Goal: Task Accomplishment & Management: Manage account settings

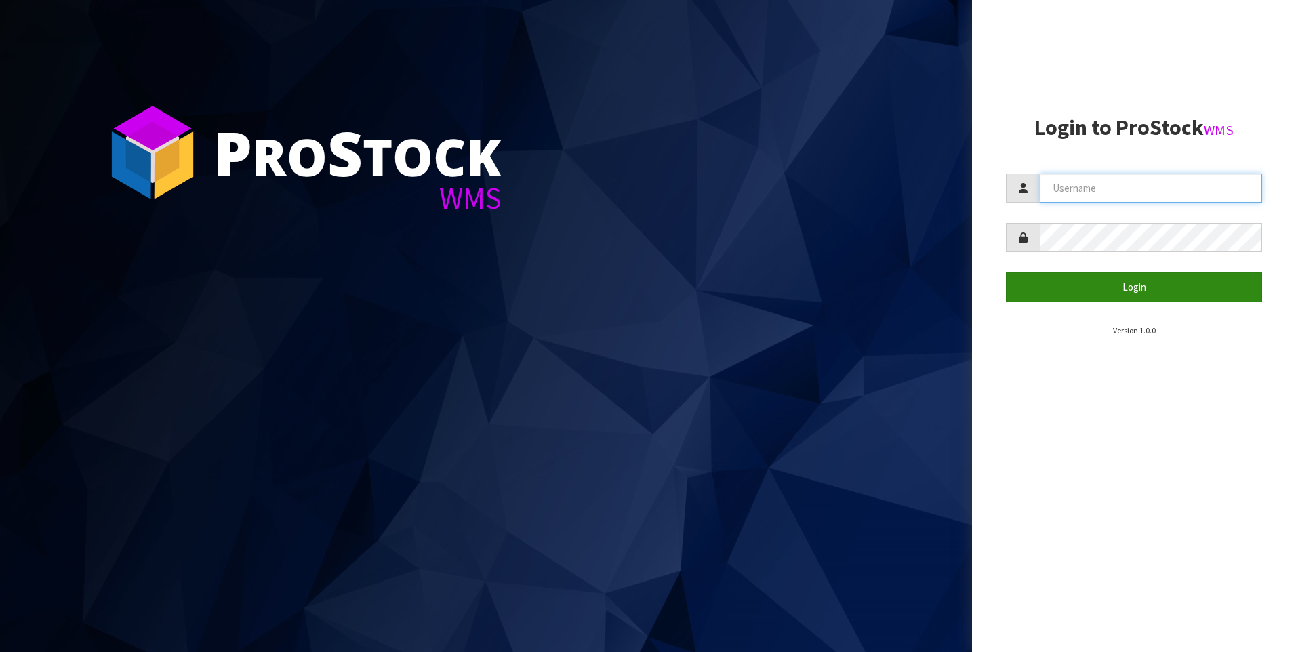
type input "[PERSON_NAME]"
click at [1064, 279] on button "Login" at bounding box center [1134, 286] width 256 height 29
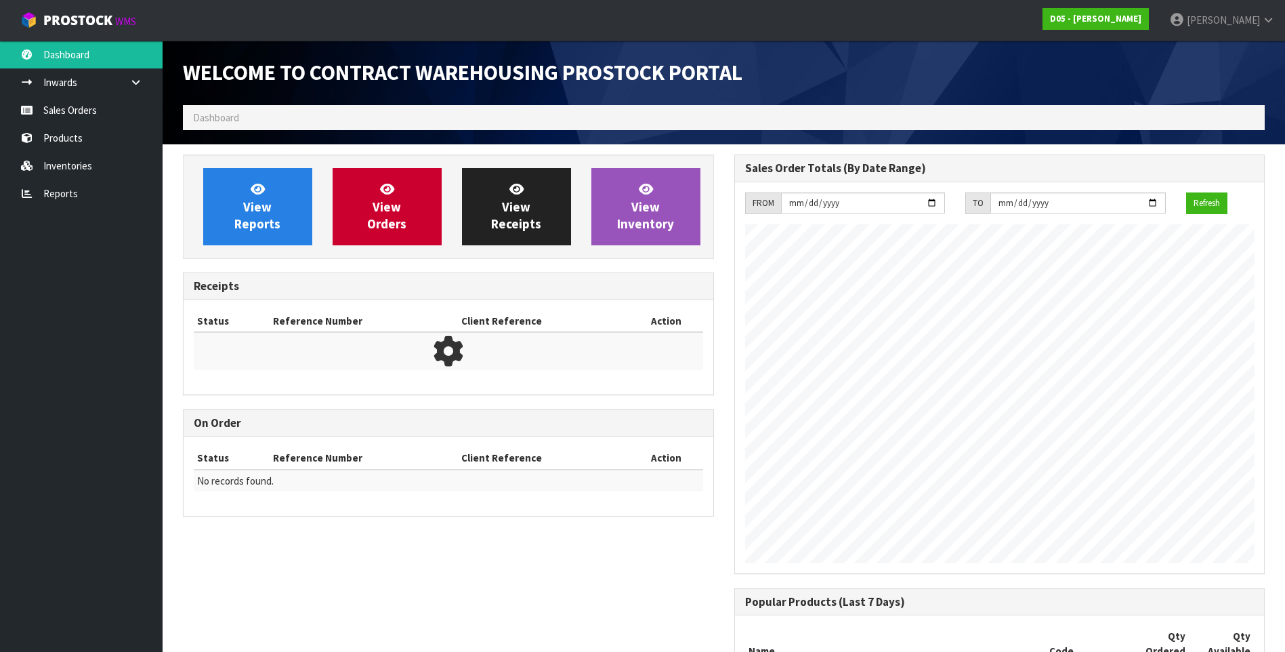
scroll to position [839, 551]
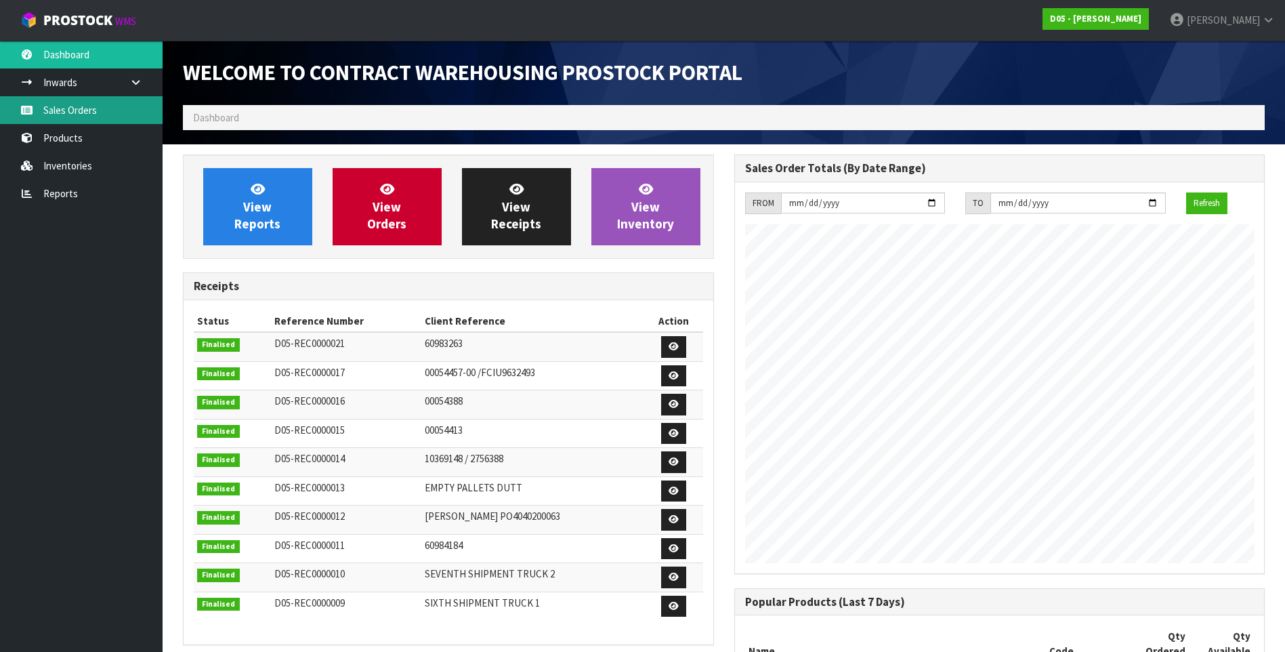
click at [90, 111] on link "Sales Orders" at bounding box center [81, 110] width 163 height 28
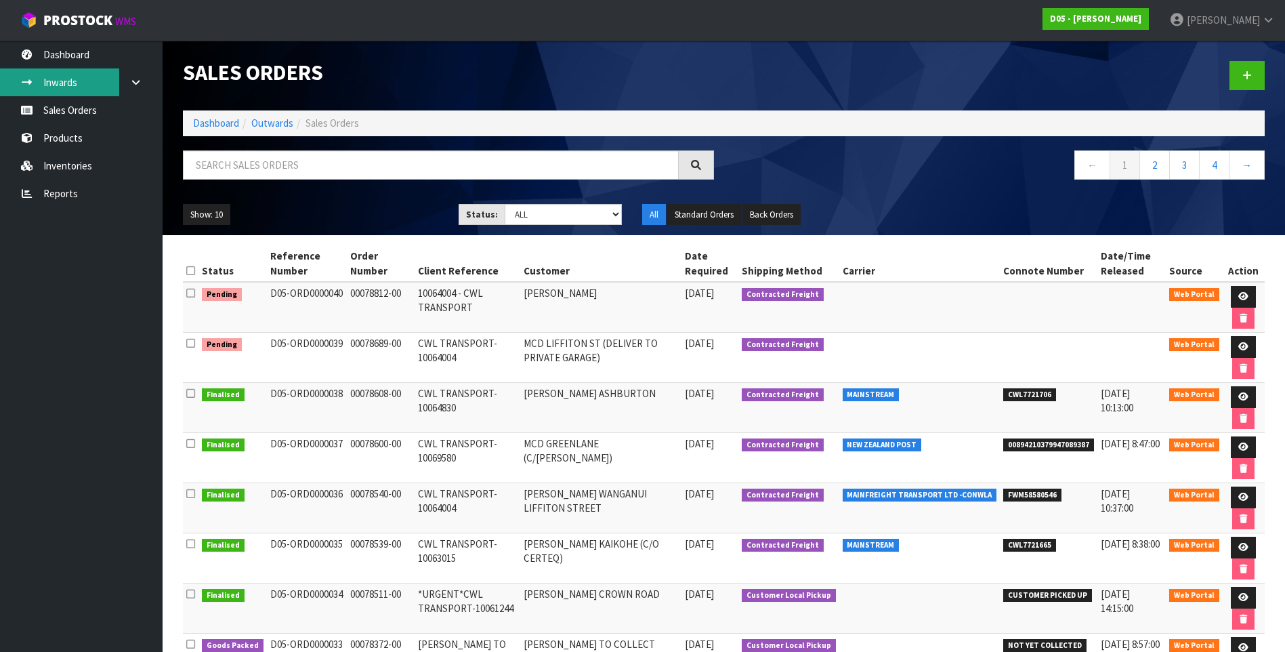
click at [70, 88] on link "Inwards" at bounding box center [81, 82] width 163 height 28
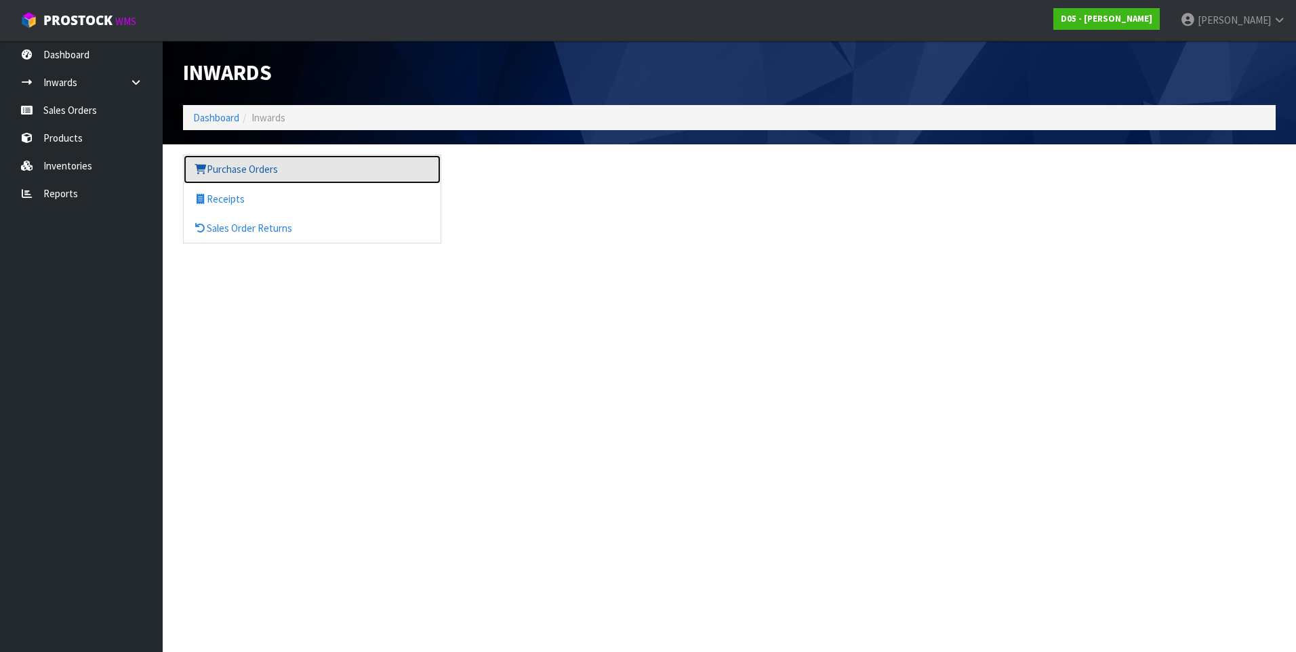
click at [243, 170] on link "Purchase Orders" at bounding box center [312, 169] width 257 height 28
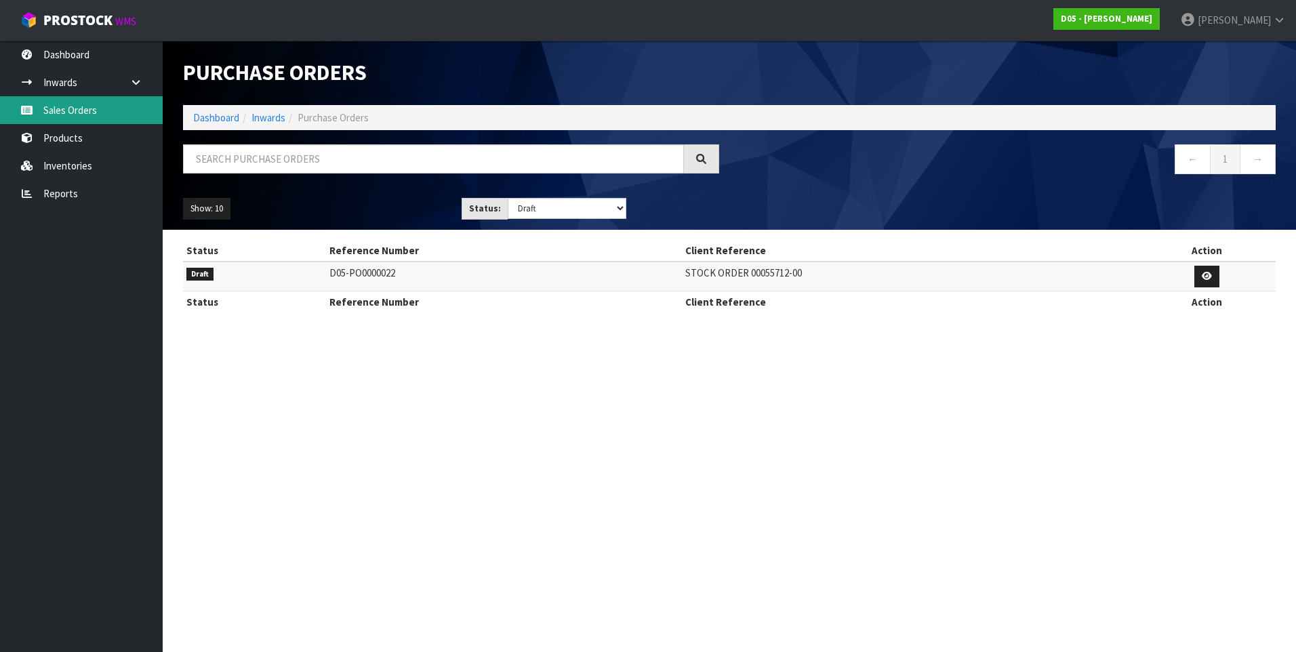
click at [70, 108] on link "Sales Orders" at bounding box center [81, 110] width 163 height 28
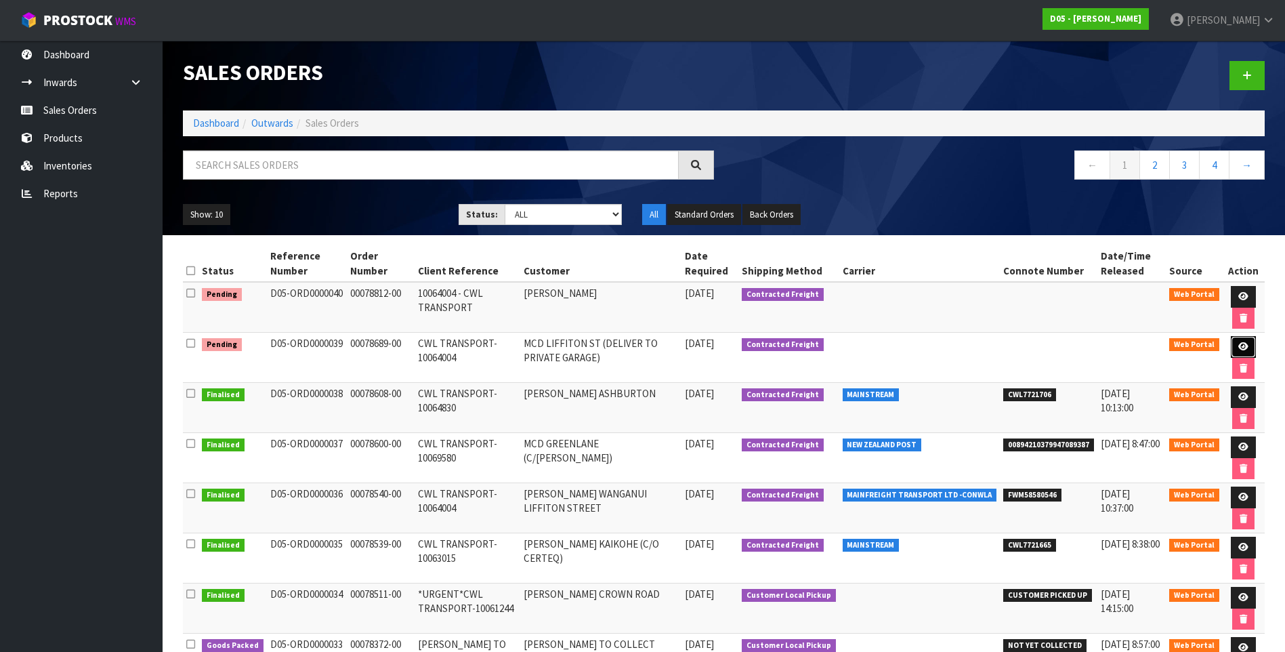
click at [1239, 345] on icon at bounding box center [1244, 346] width 10 height 9
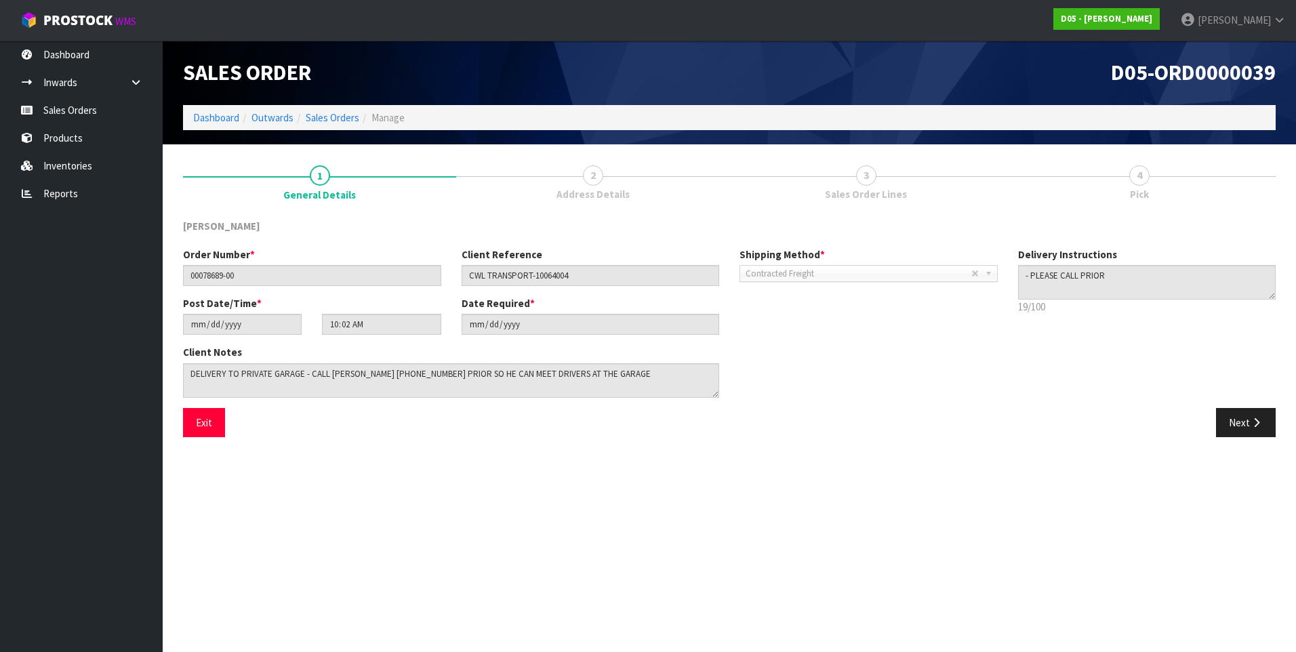
click at [868, 176] on span "3" at bounding box center [866, 175] width 20 height 20
click at [1240, 419] on button "Next" at bounding box center [1246, 422] width 60 height 29
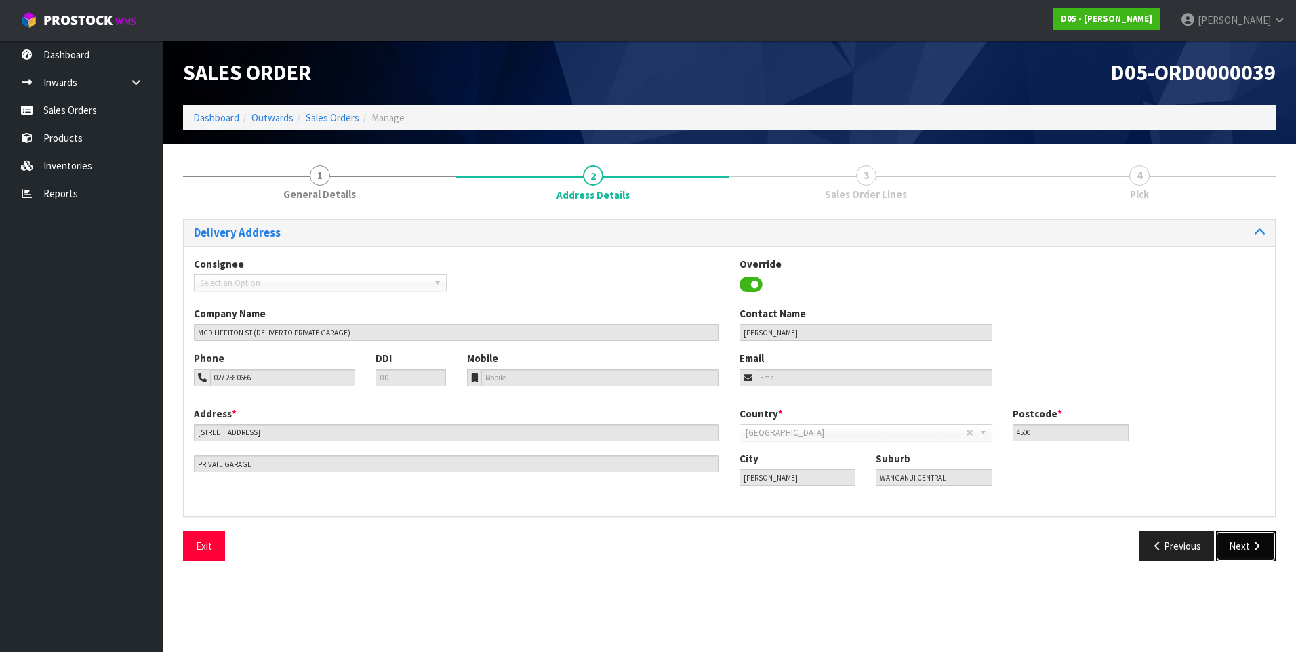
click at [1257, 549] on icon "button" at bounding box center [1256, 546] width 13 height 10
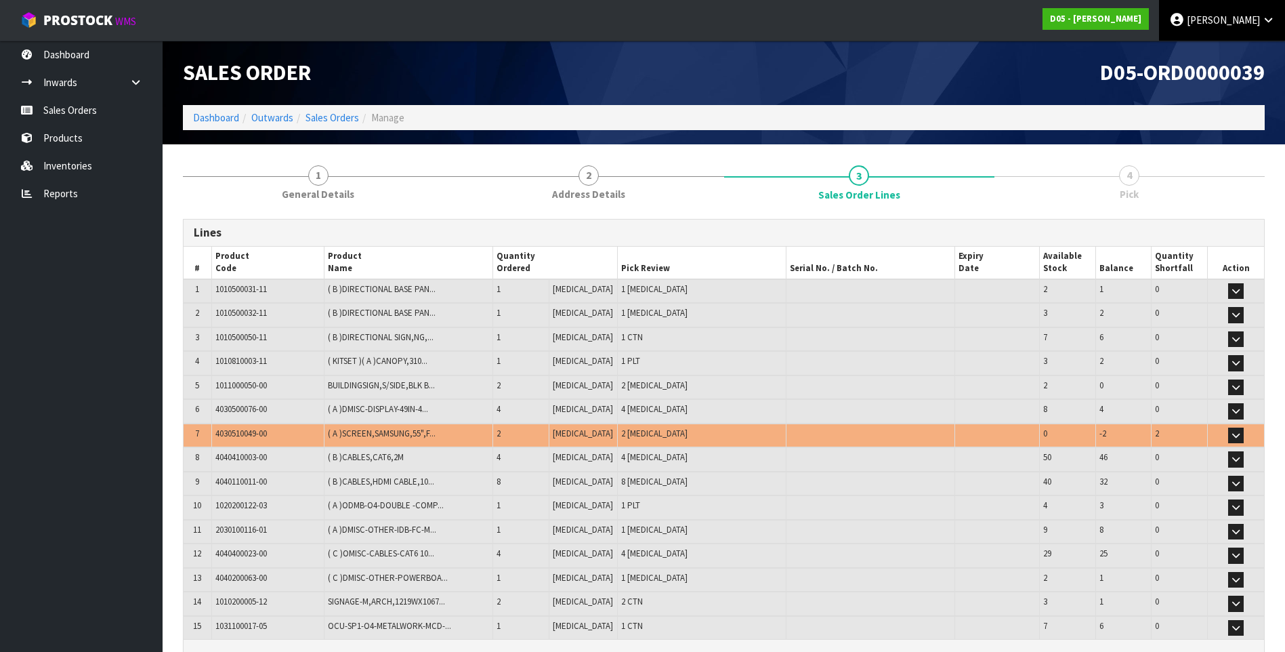
click at [1211, 15] on span "[PERSON_NAME]" at bounding box center [1223, 20] width 73 height 13
click at [1216, 54] on link "Logout" at bounding box center [1231, 54] width 107 height 18
